Goal: Task Accomplishment & Management: Use online tool/utility

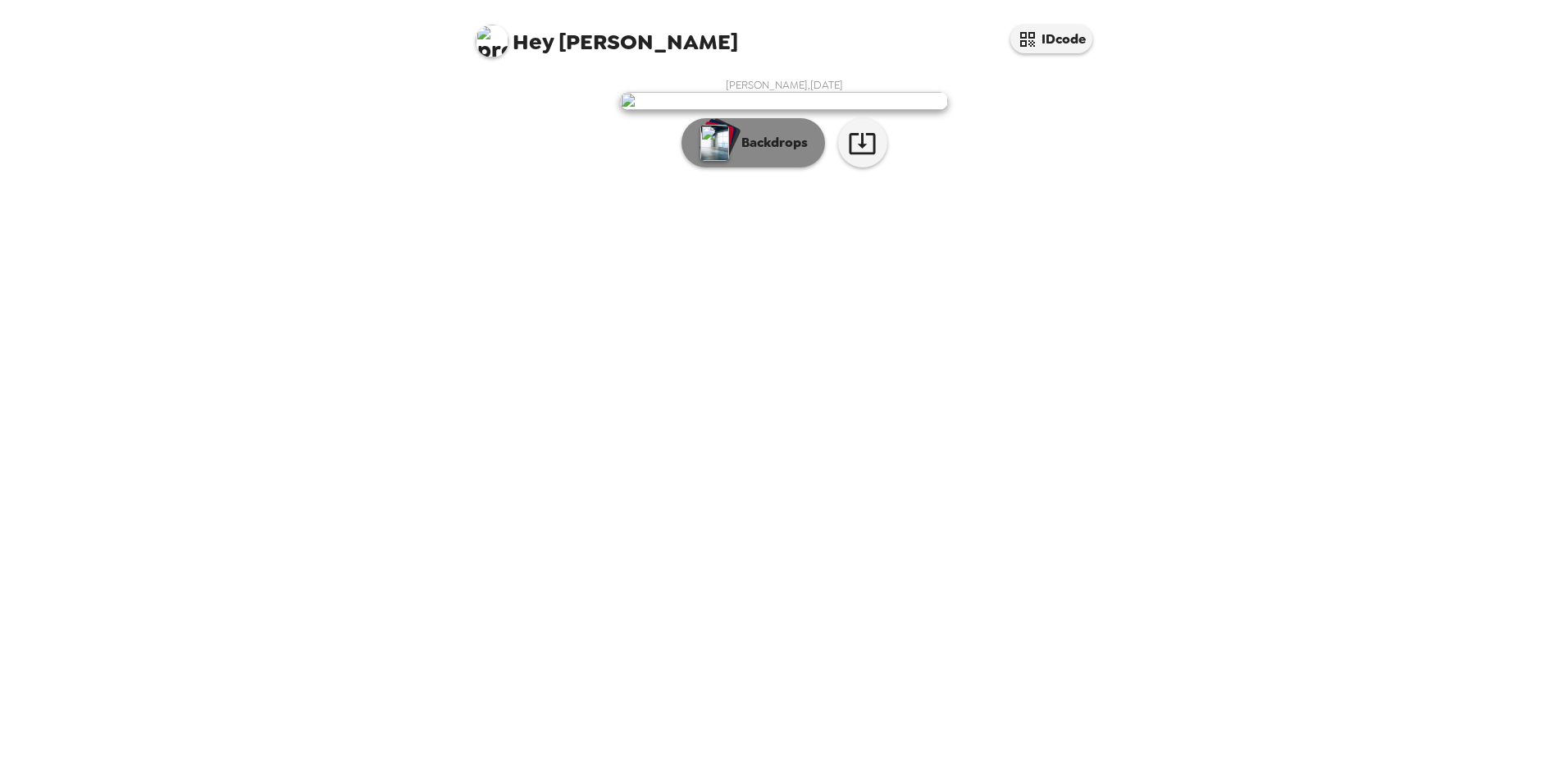
click at [783, 153] on p "Backdrops" at bounding box center [770, 142] width 75 height 19
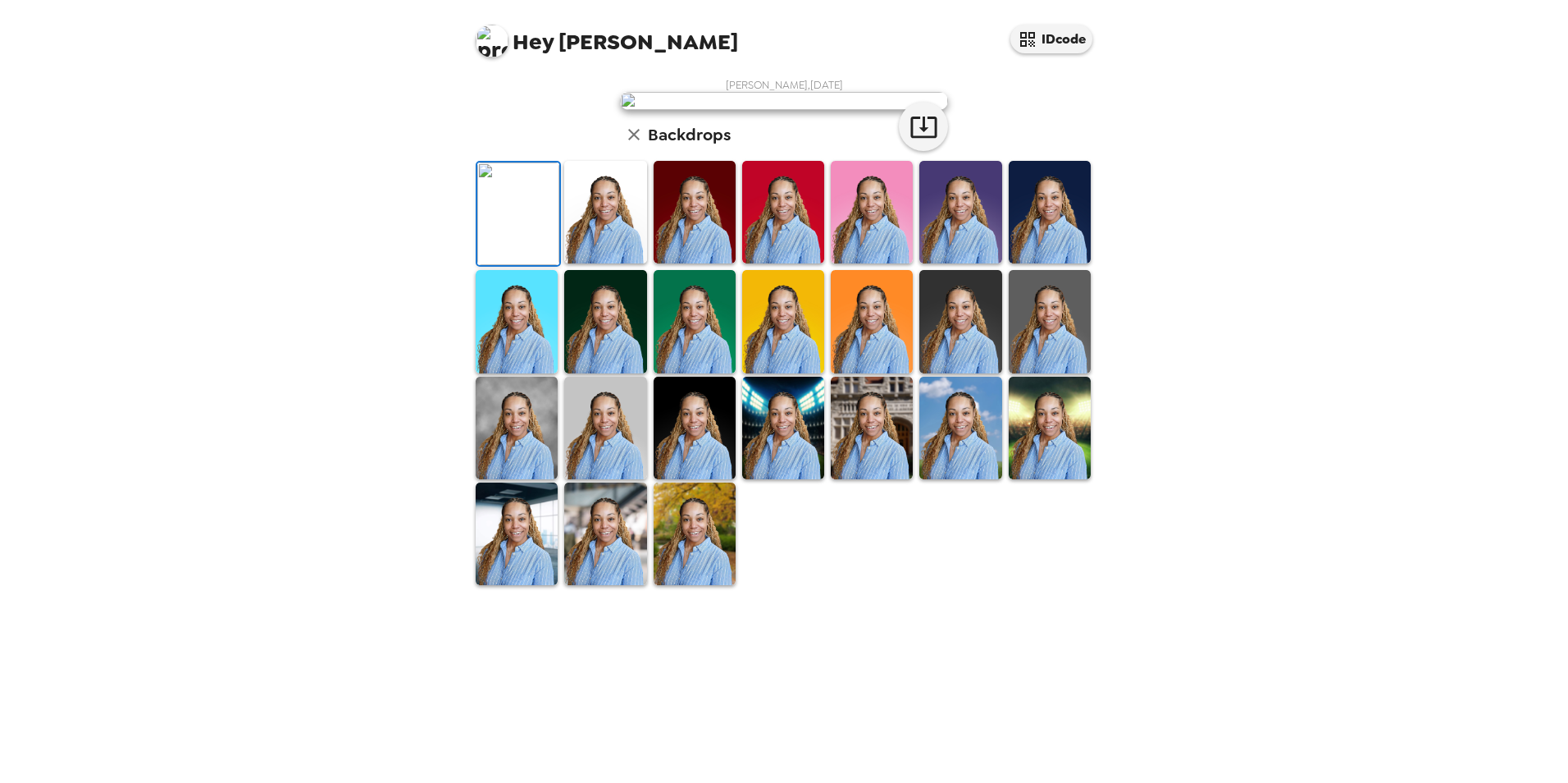
click at [621, 263] on img at bounding box center [606, 212] width 82 height 102
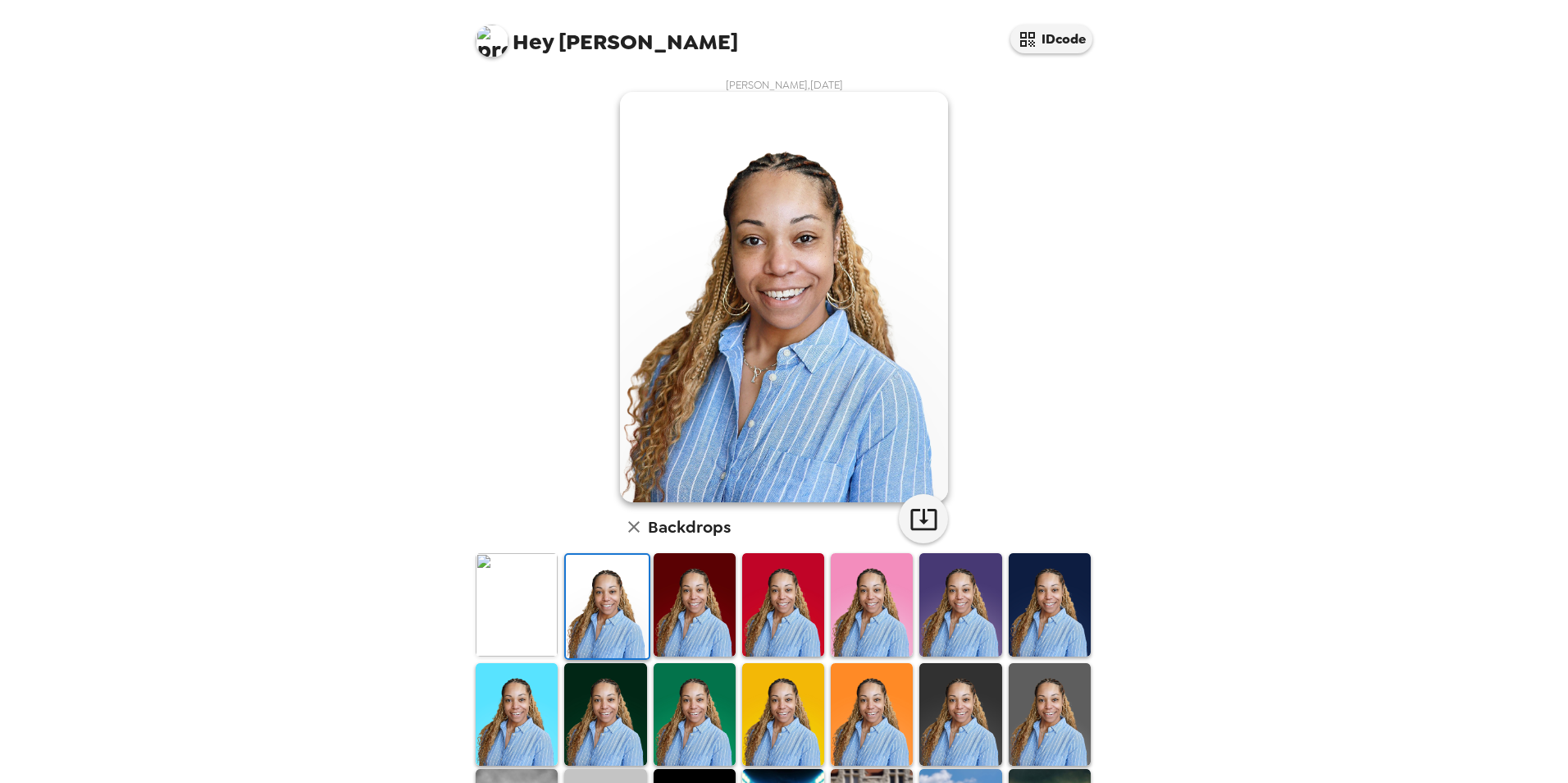
click at [689, 623] on img at bounding box center [695, 604] width 82 height 102
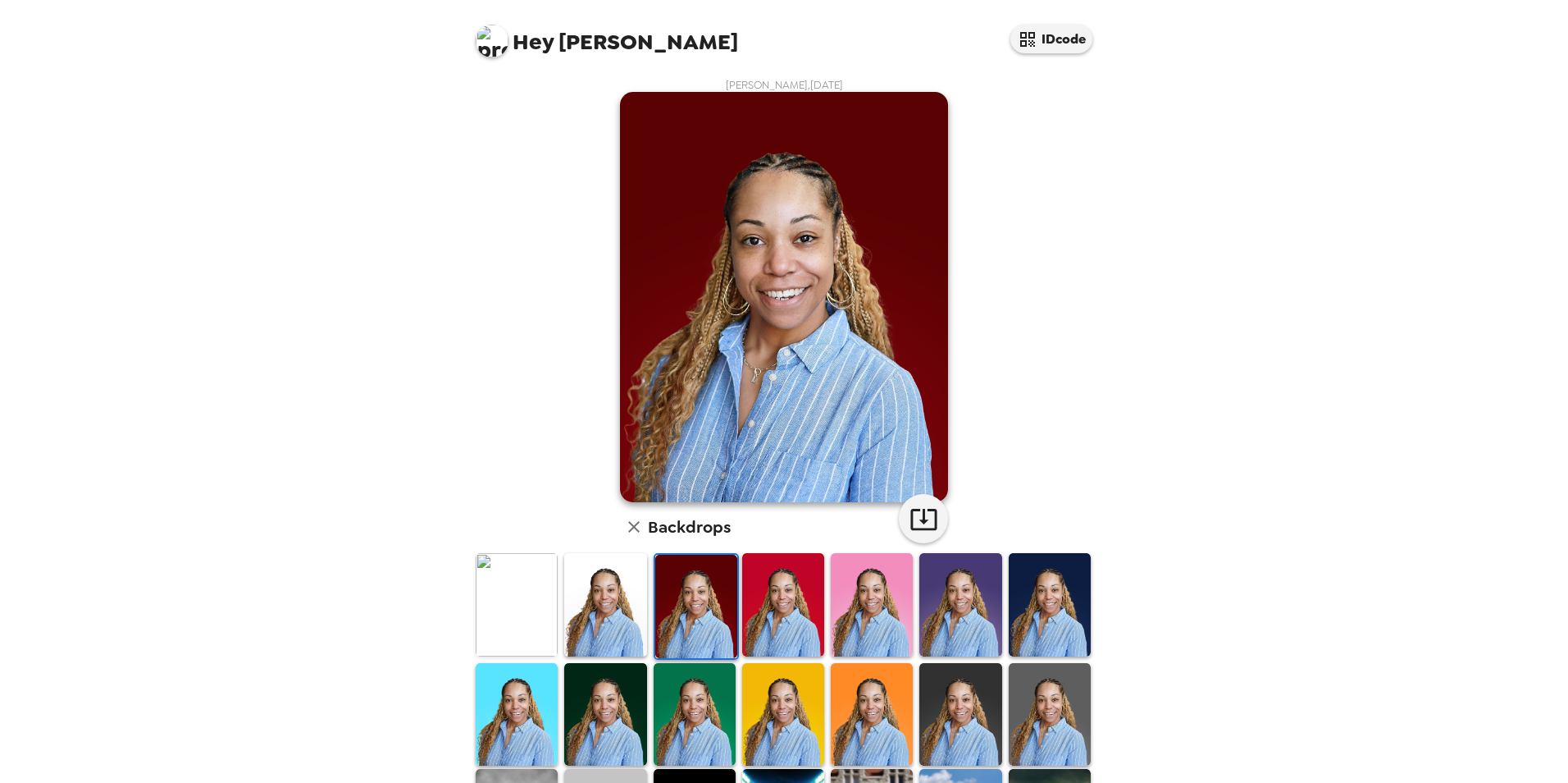
click at [768, 623] on img at bounding box center [784, 604] width 82 height 102
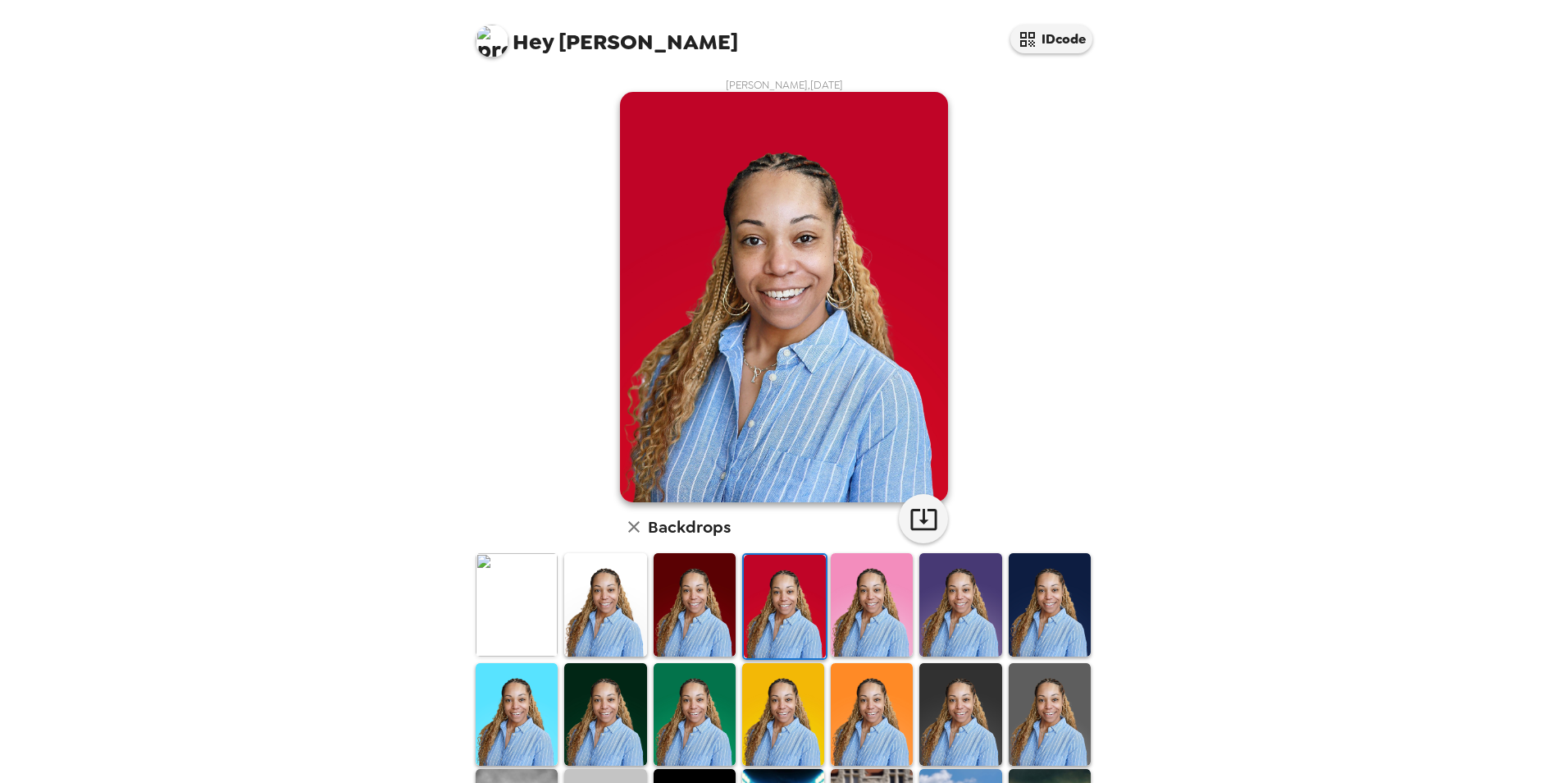
click at [863, 620] on img at bounding box center [872, 604] width 82 height 102
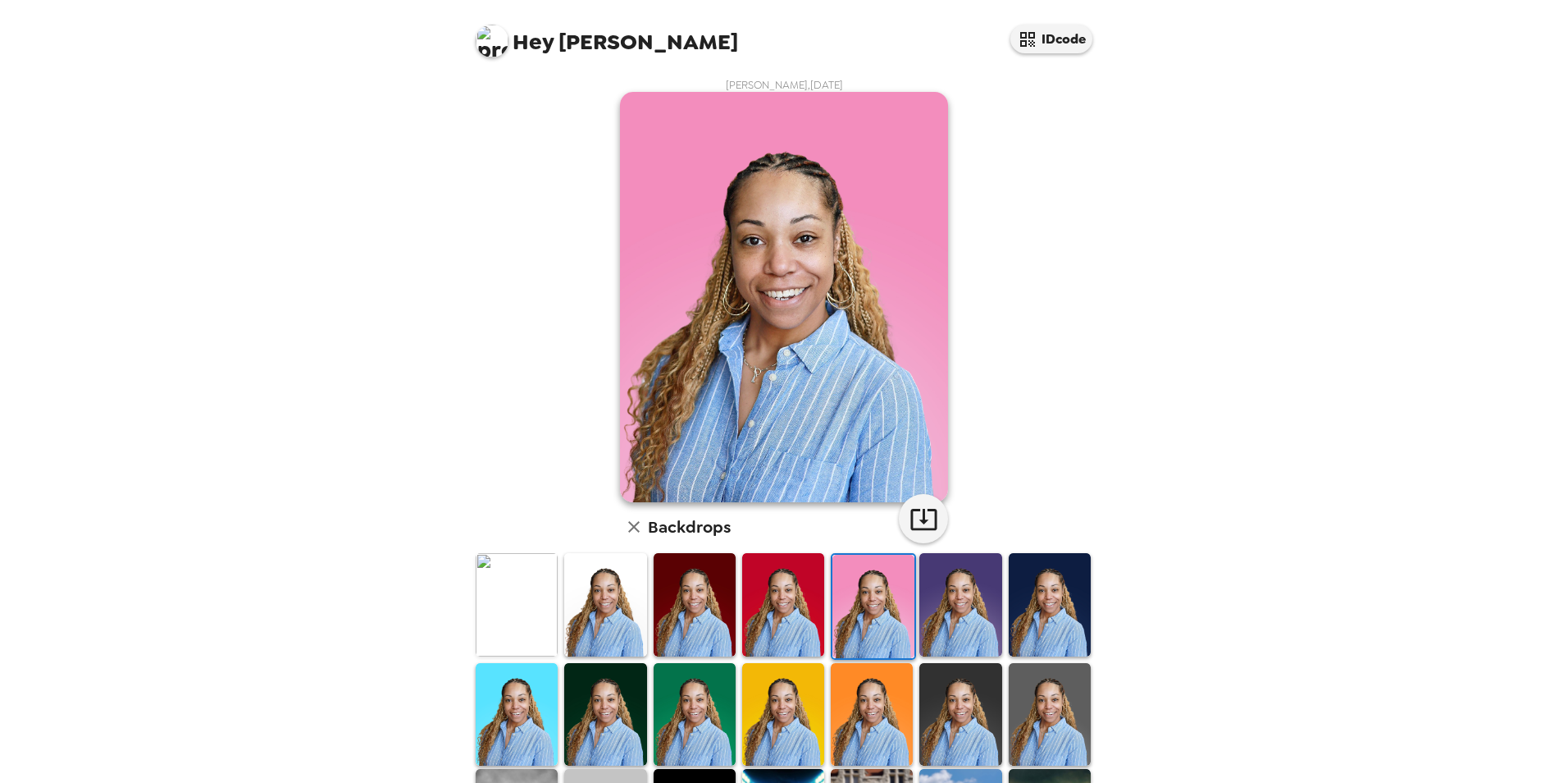
click at [955, 616] on img at bounding box center [961, 604] width 82 height 102
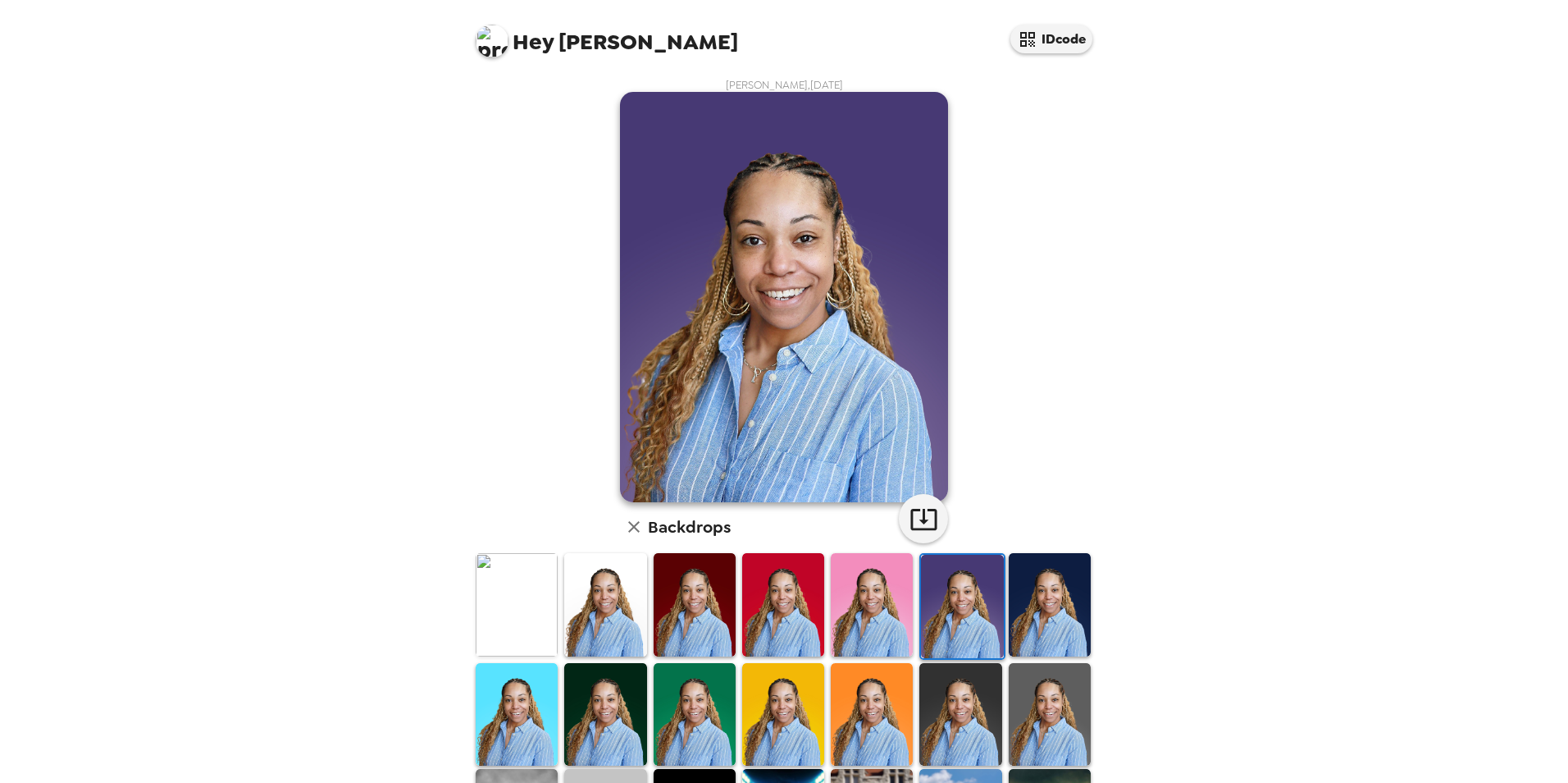
click at [1027, 614] on img at bounding box center [1050, 604] width 82 height 102
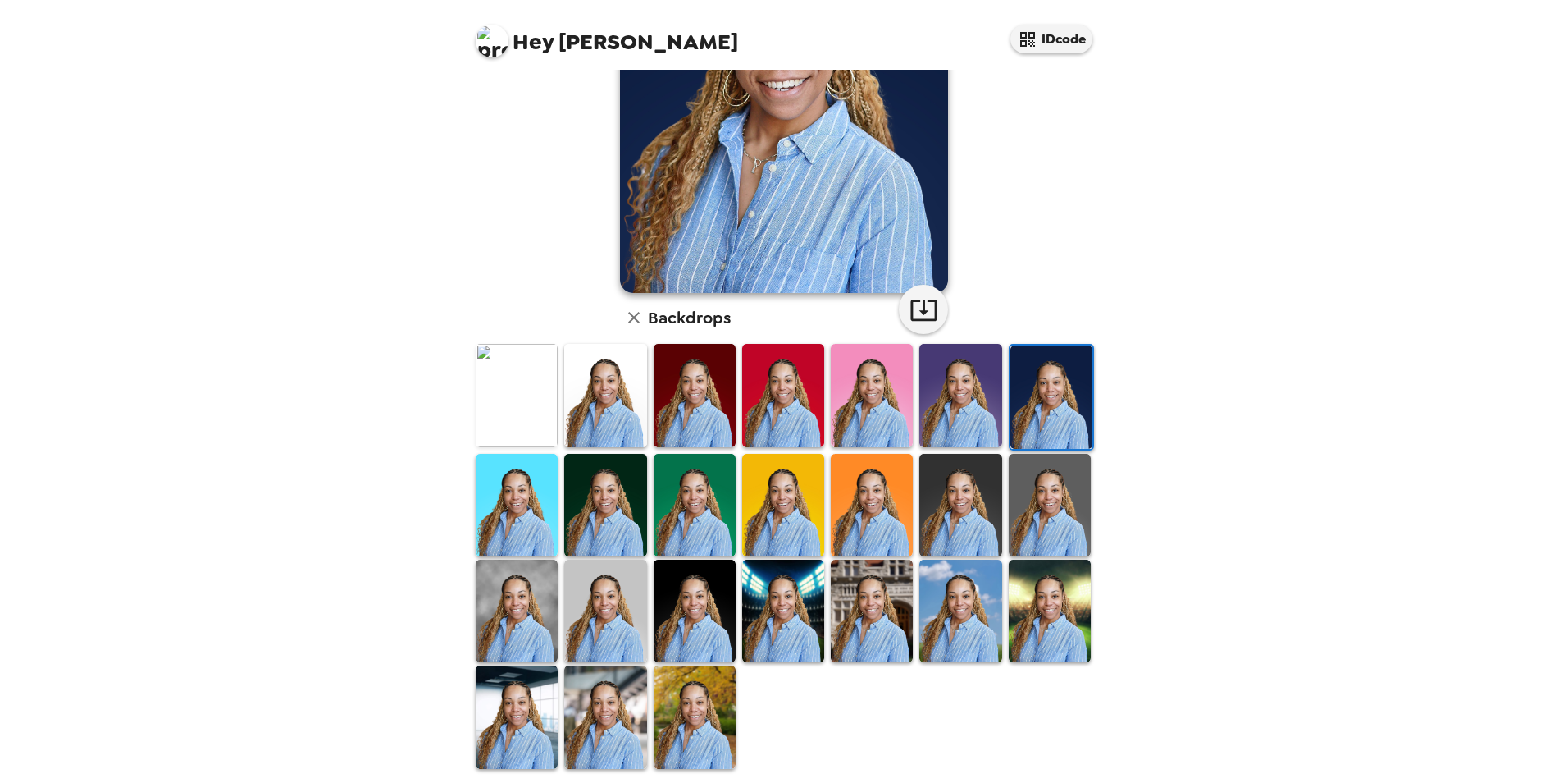
scroll to position [213, 0]
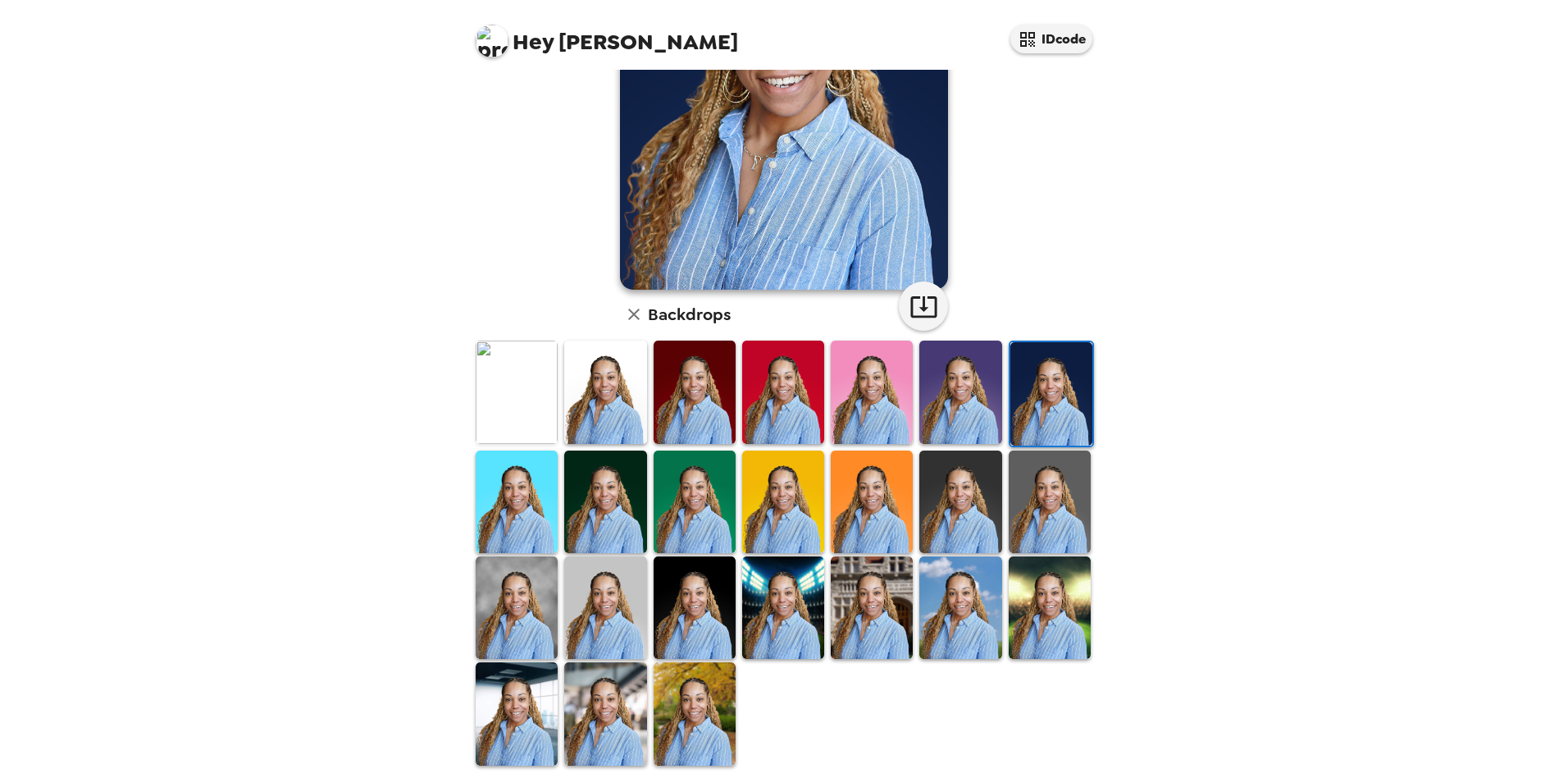
click at [509, 512] on img at bounding box center [517, 502] width 82 height 102
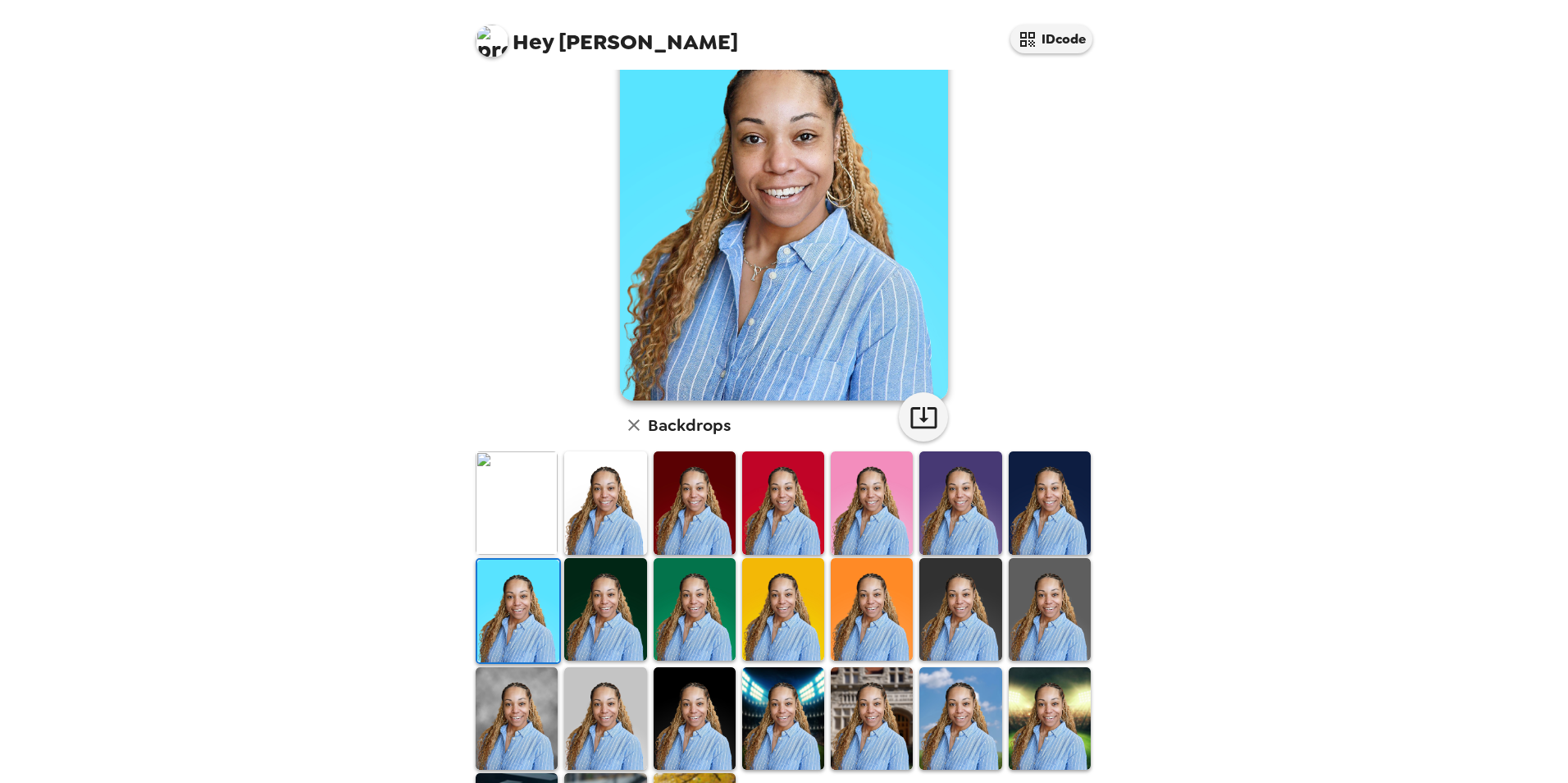
scroll to position [49, 0]
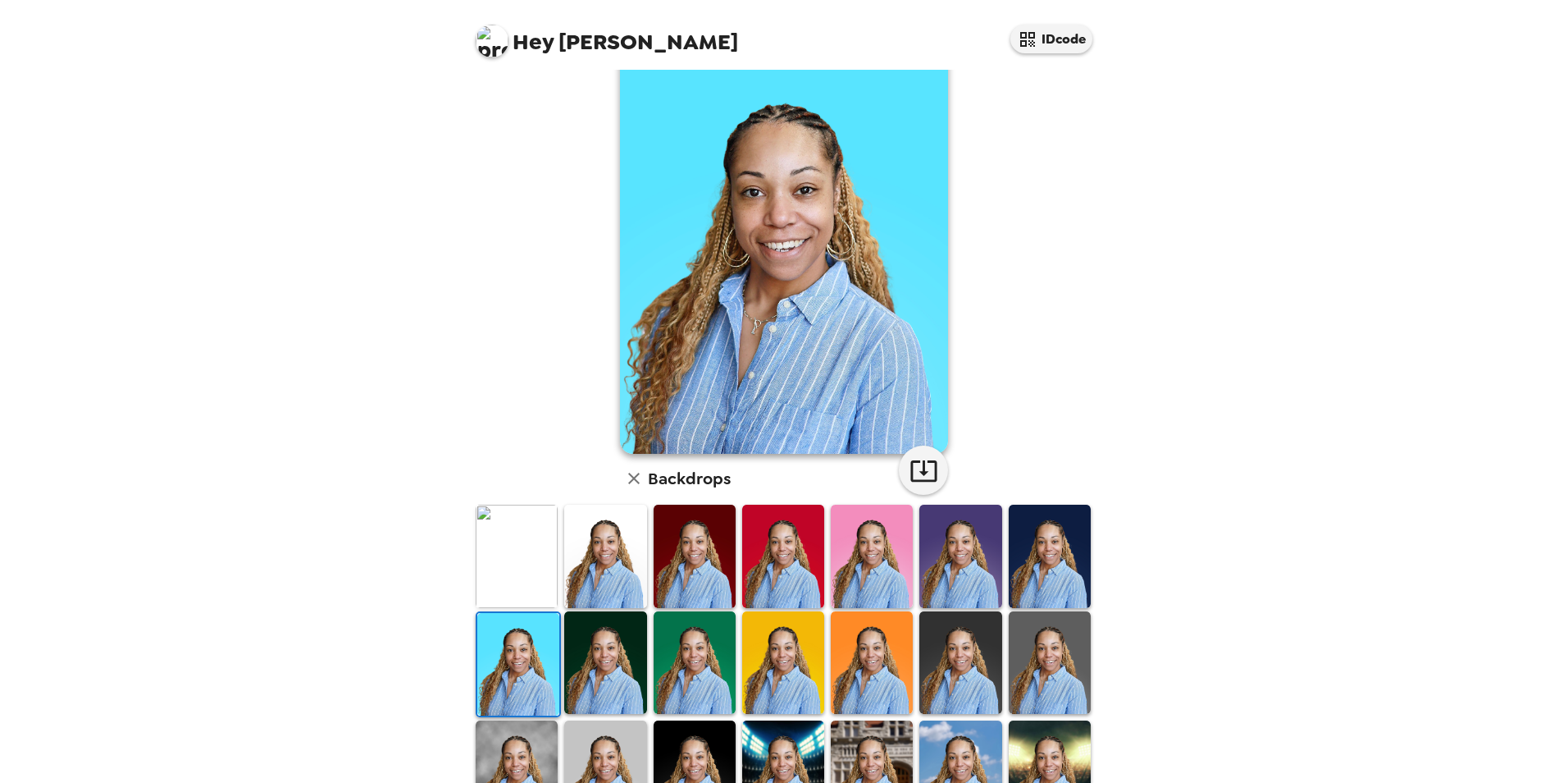
click at [592, 666] on img at bounding box center [606, 663] width 82 height 102
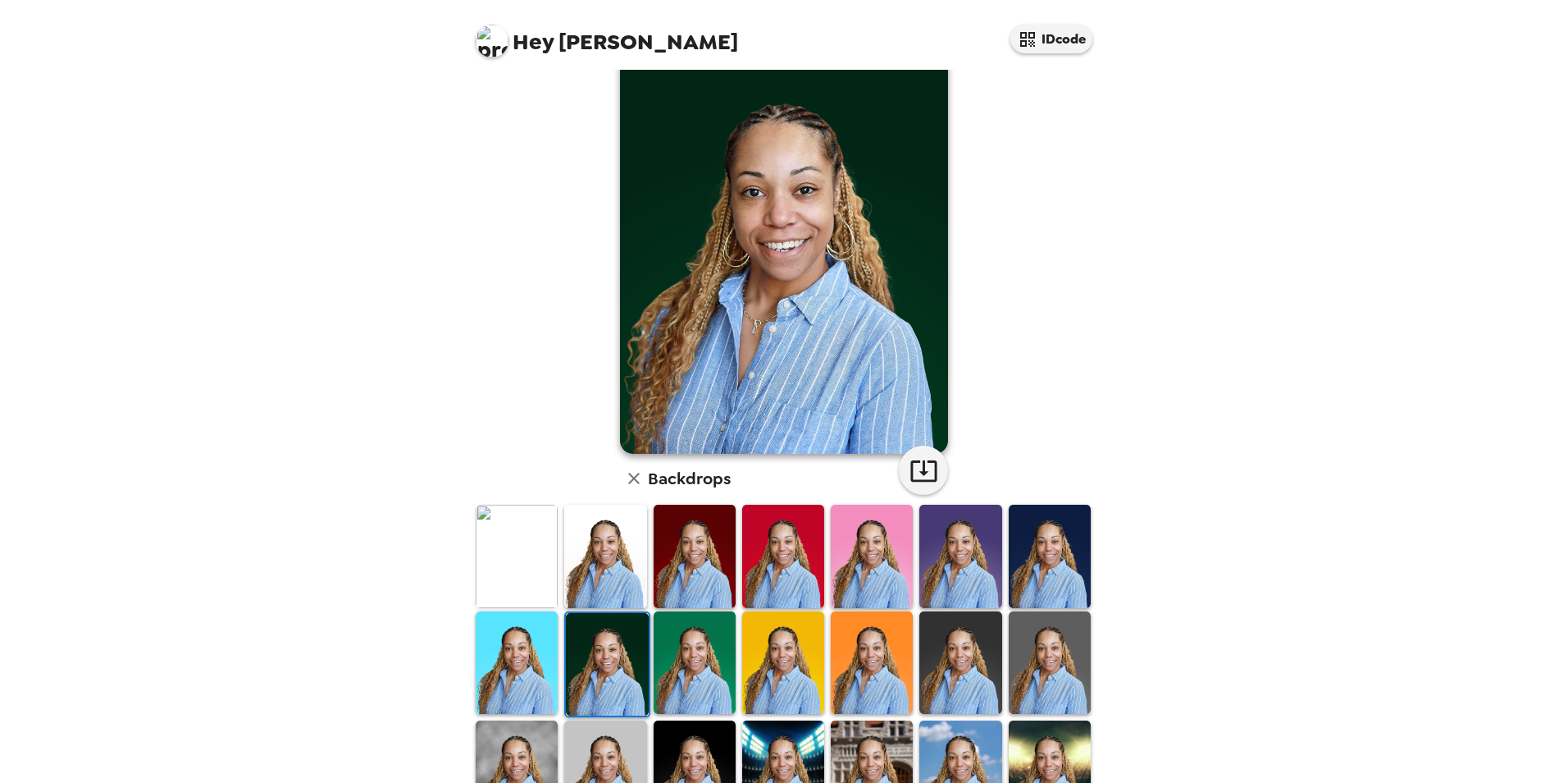
click at [678, 680] on img at bounding box center [695, 663] width 82 height 102
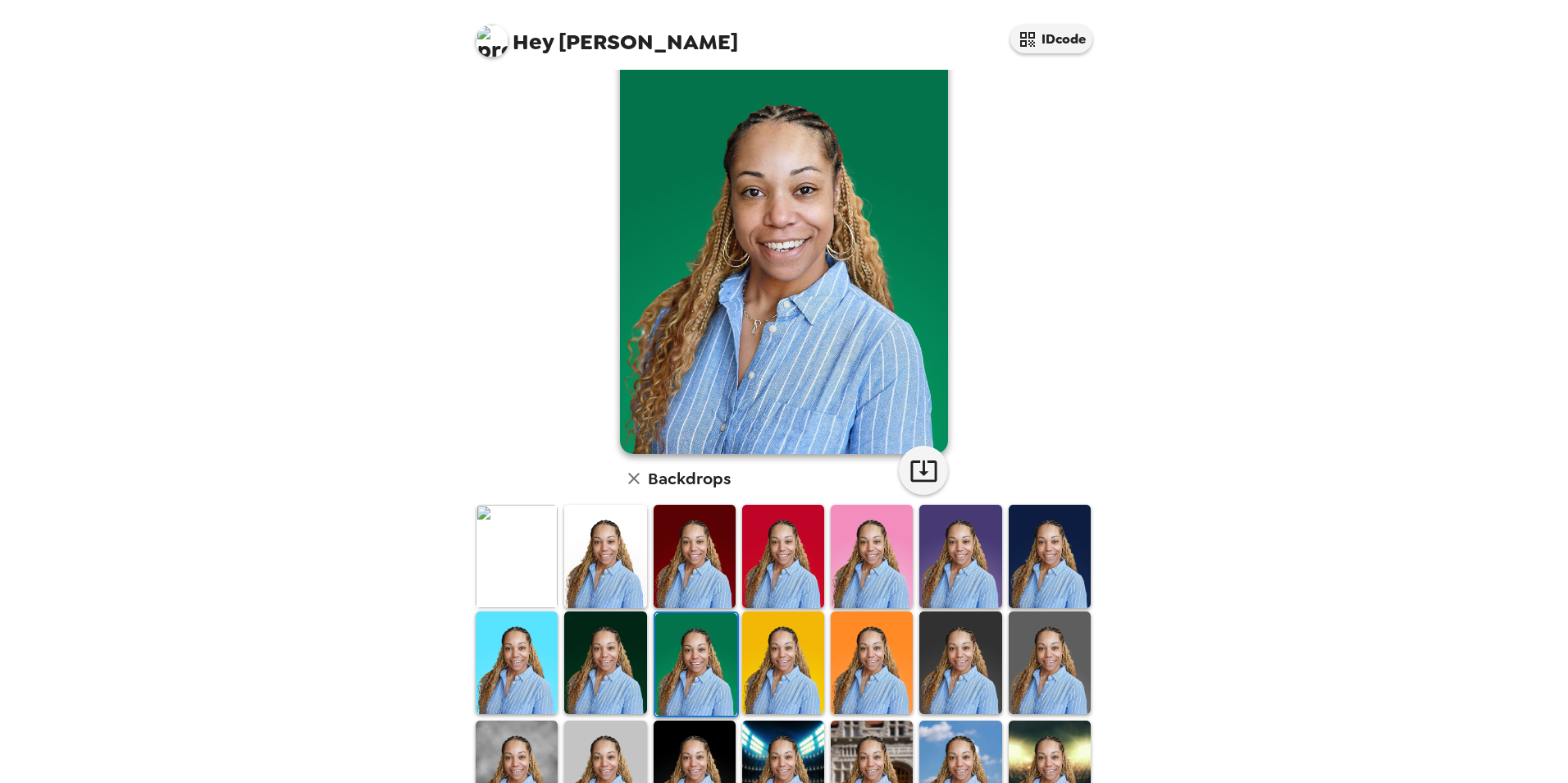
click at [784, 679] on img at bounding box center [784, 663] width 82 height 102
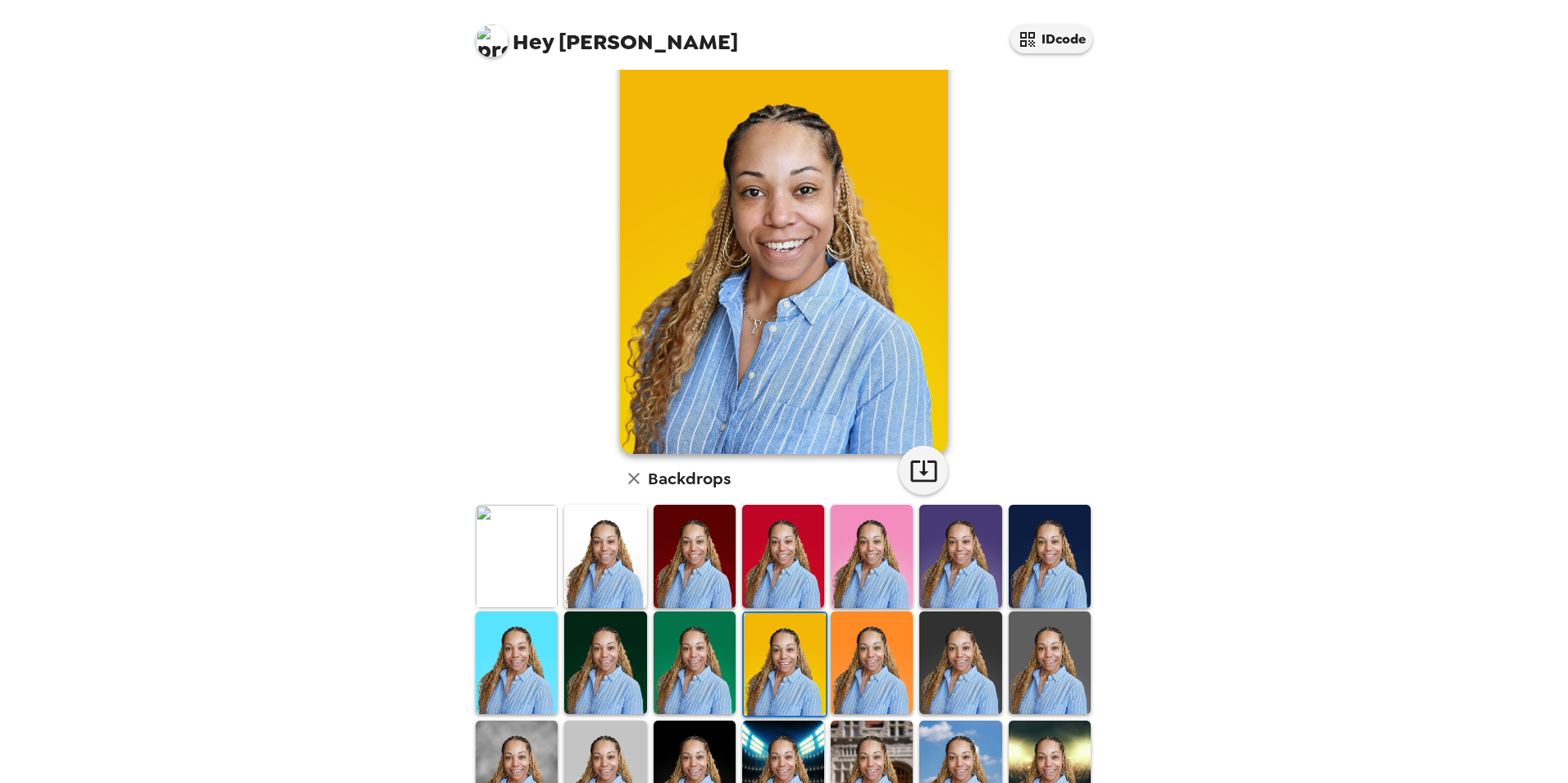
click at [884, 693] on img at bounding box center [872, 663] width 82 height 102
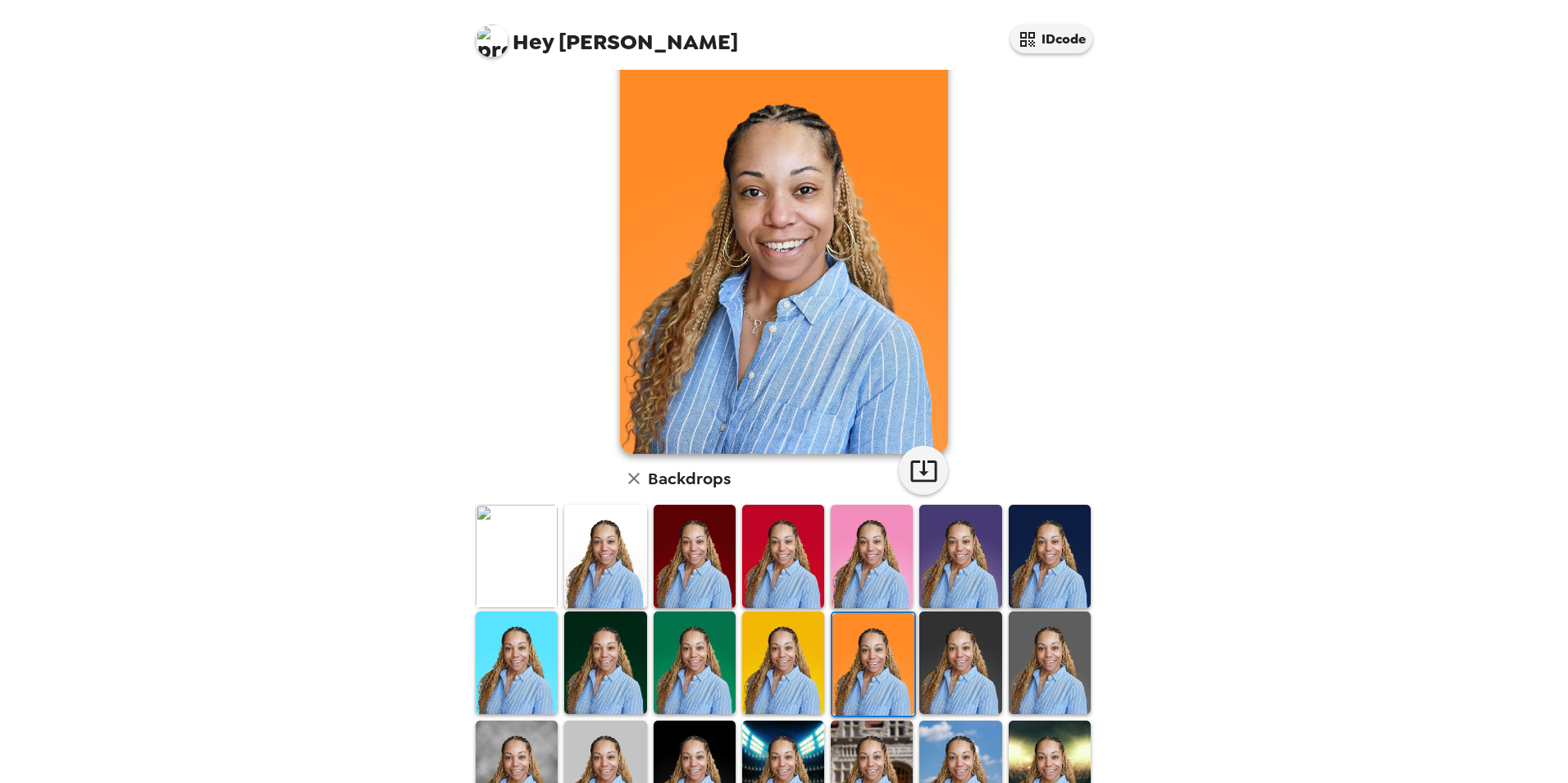
click at [963, 676] on img at bounding box center [961, 663] width 82 height 102
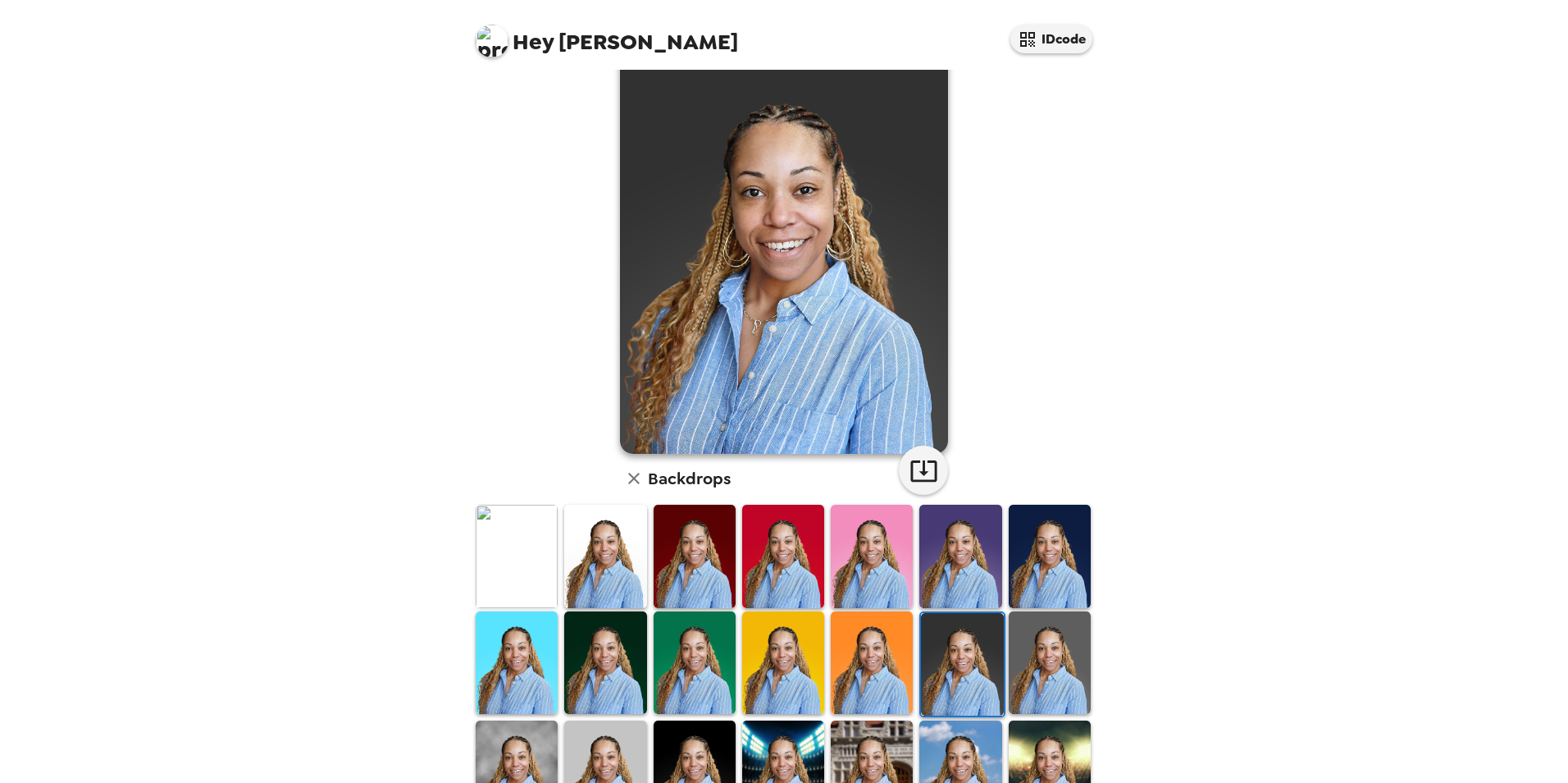
click at [1043, 678] on img at bounding box center [1050, 663] width 82 height 102
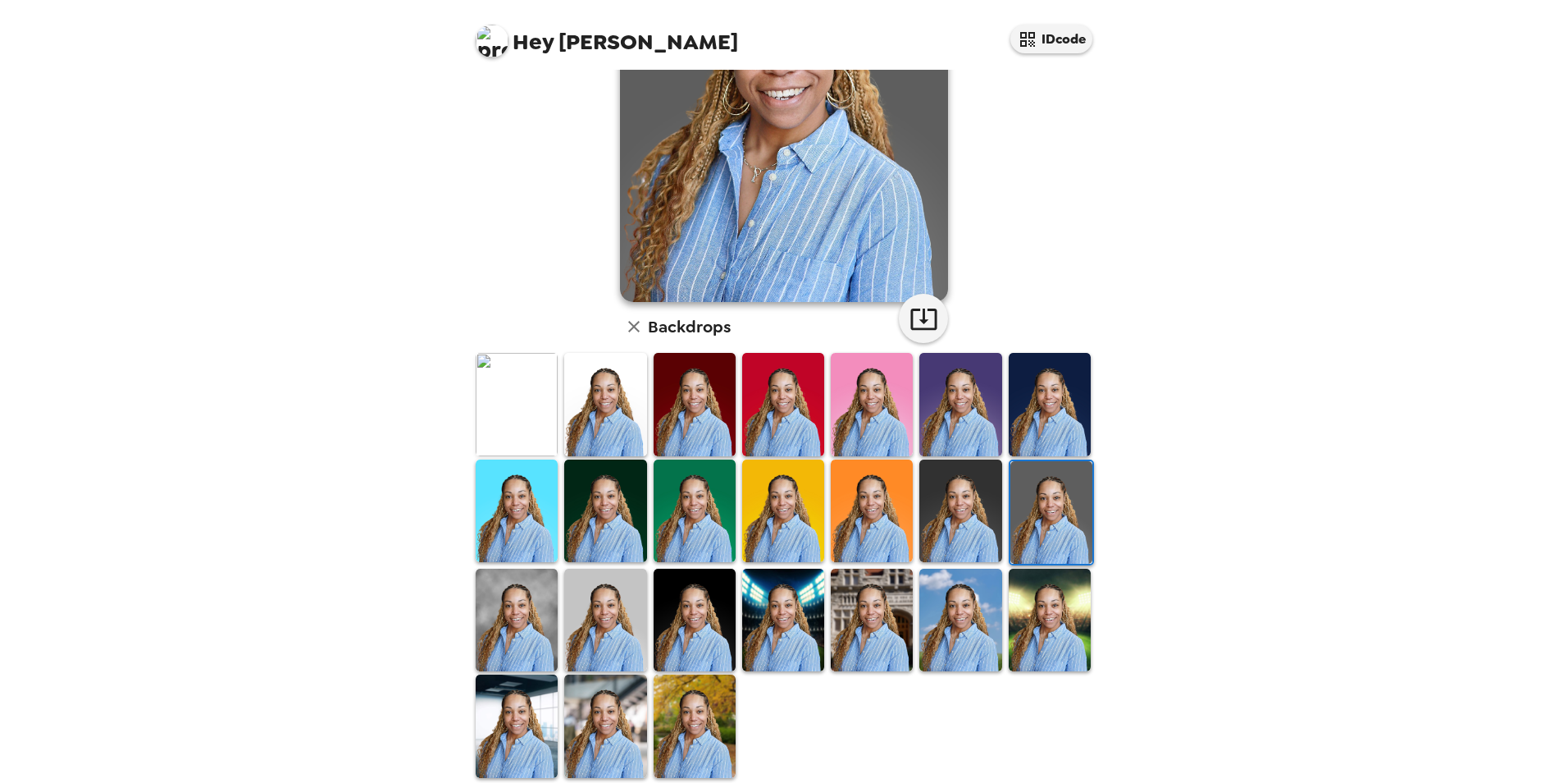
scroll to position [213, 0]
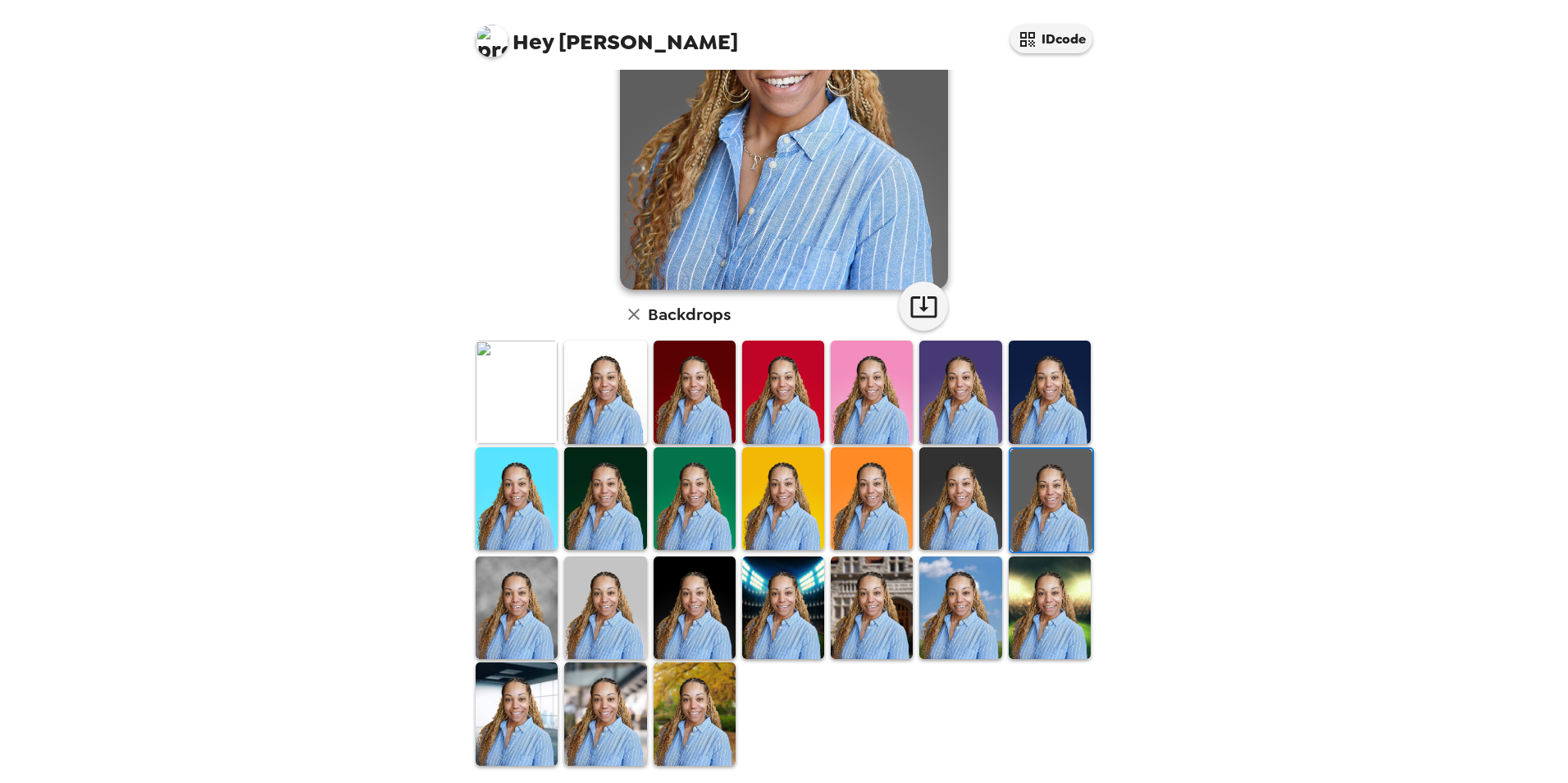
click at [509, 611] on img at bounding box center [517, 607] width 82 height 102
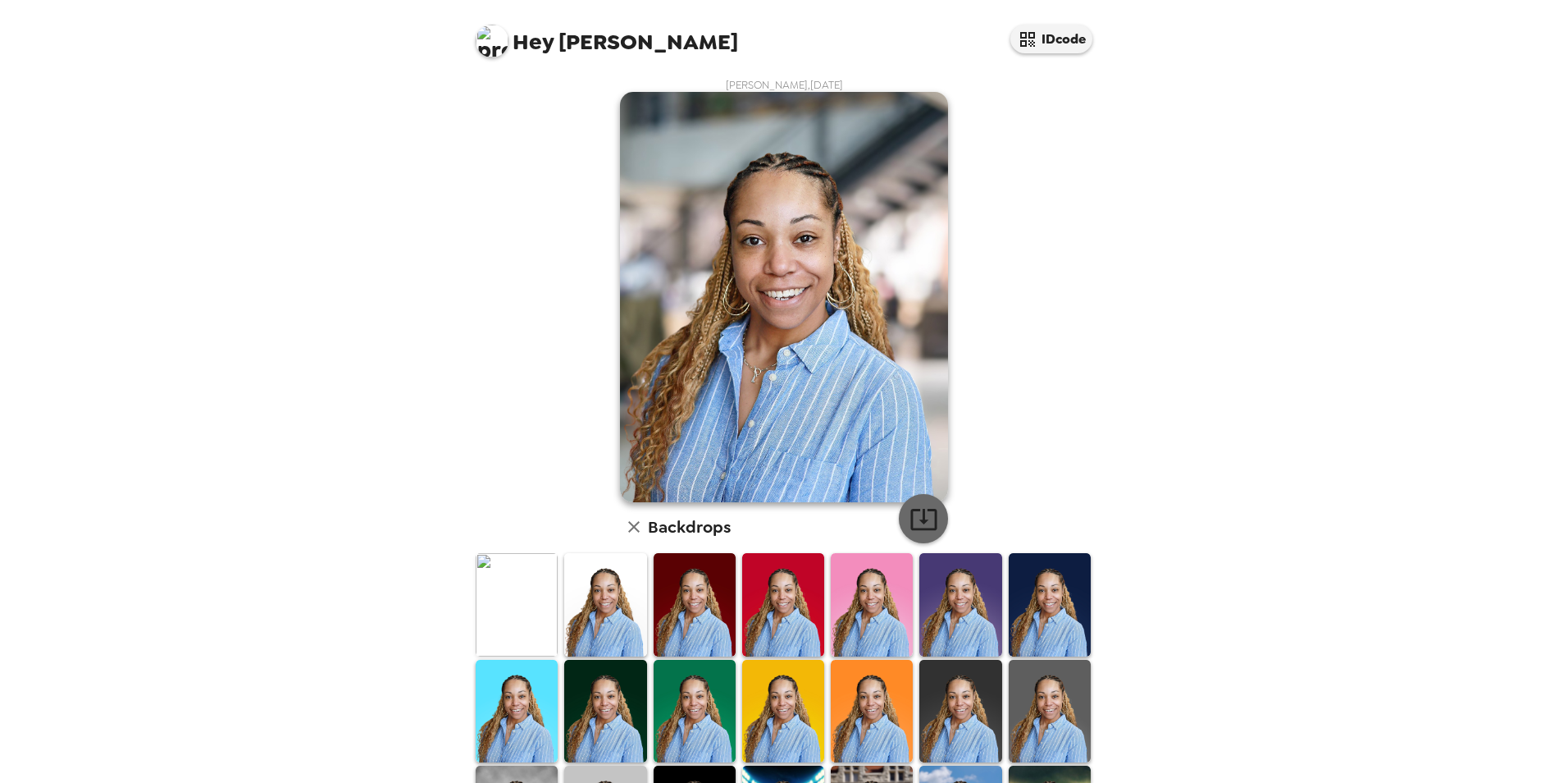
click at [917, 521] on icon "button" at bounding box center [923, 519] width 26 height 21
click at [1371, 250] on div "Hey LeeAnn IDcode LeeAnn Spaulding , 08-14-2025 Backdrops" at bounding box center [784, 392] width 1568 height 783
